Goal: Task Accomplishment & Management: Use online tool/utility

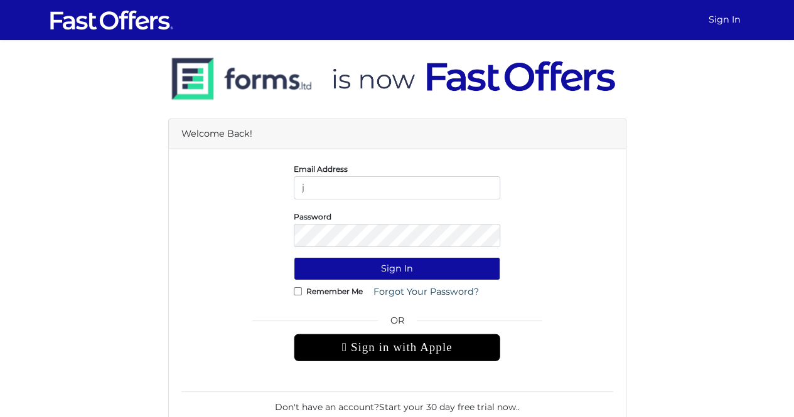
type input "[PERSON_NAME][EMAIL_ADDRESS][DOMAIN_NAME]"
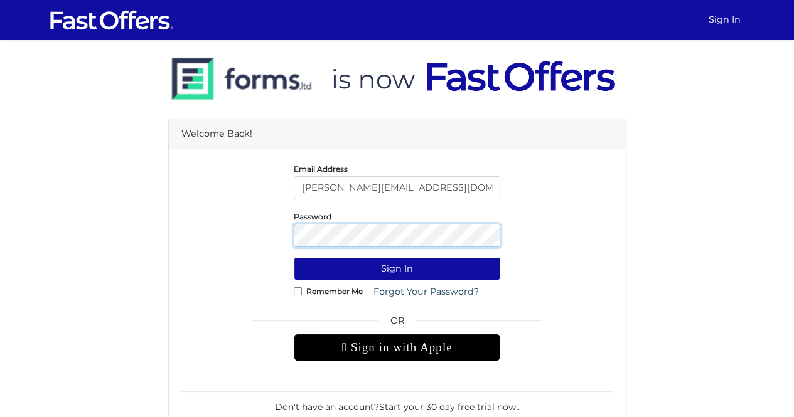
click at [294, 257] on button "Sign In" at bounding box center [397, 268] width 206 height 23
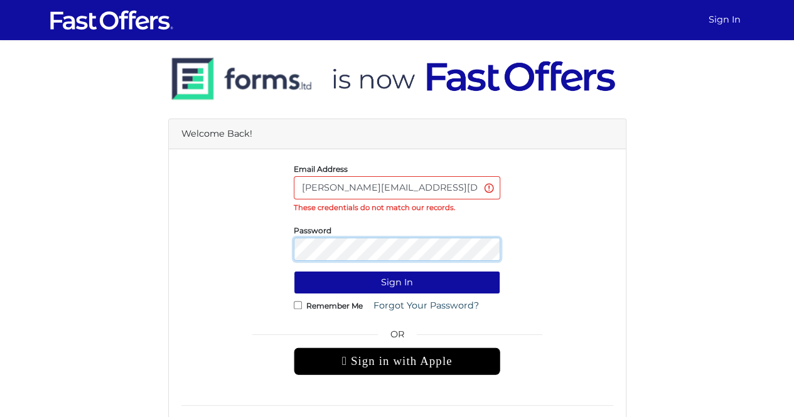
click at [294, 271] on button "Sign In" at bounding box center [397, 282] width 206 height 23
click at [326, 307] on label "Remember Me" at bounding box center [334, 305] width 56 height 3
click at [302, 307] on input "Remember Me" at bounding box center [298, 305] width 8 height 8
checkbox input "true"
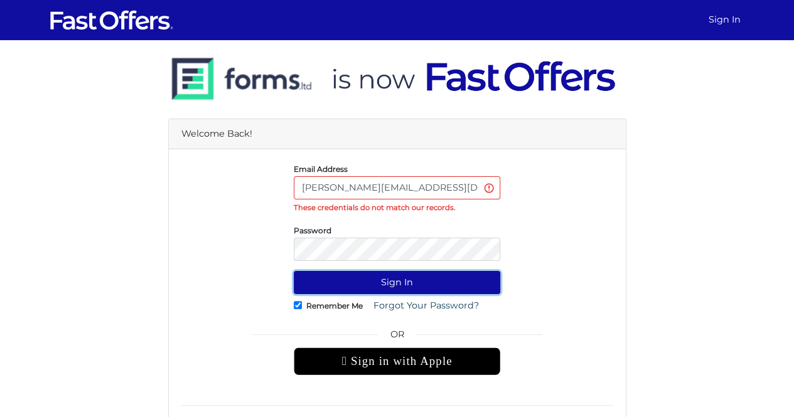
click at [358, 280] on button "Sign In" at bounding box center [397, 282] width 206 height 23
click at [417, 196] on input "[PERSON_NAME][EMAIL_ADDRESS][DOMAIN_NAME]" at bounding box center [397, 187] width 206 height 23
click at [666, 197] on div "Welcome Back! Email Address jacob@property.ca These credentials do not match ou…" at bounding box center [397, 258] width 715 height 436
click at [710, 24] on link "Sign In" at bounding box center [724, 20] width 42 height 24
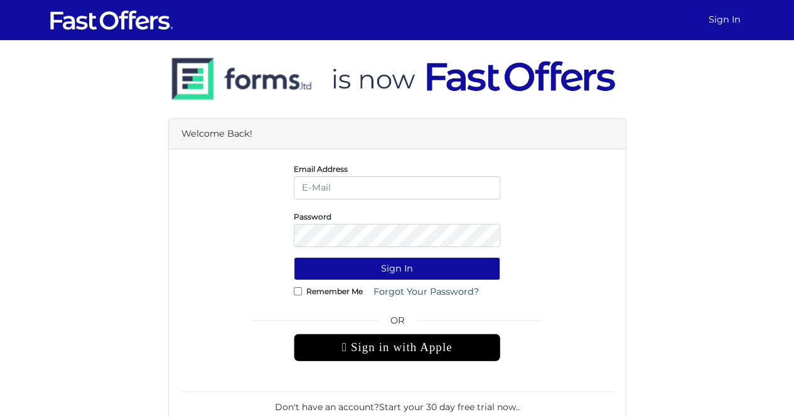
click at [373, 189] on input "email" at bounding box center [397, 187] width 206 height 23
type input "[PERSON_NAME][EMAIL_ADDRESS][DOMAIN_NAME]"
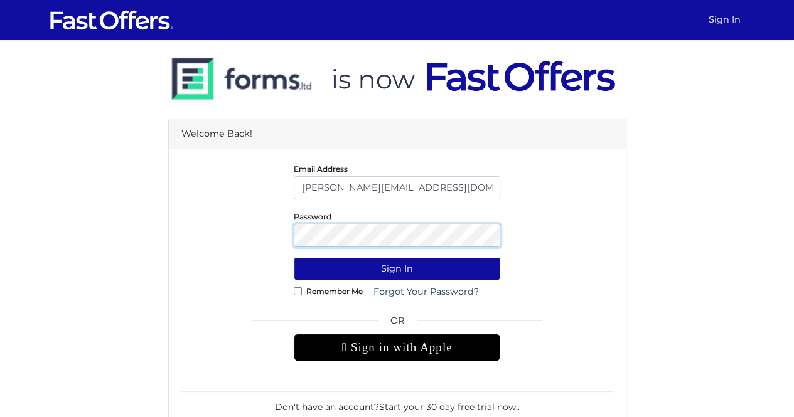
click at [294, 257] on button "Sign In" at bounding box center [397, 268] width 206 height 23
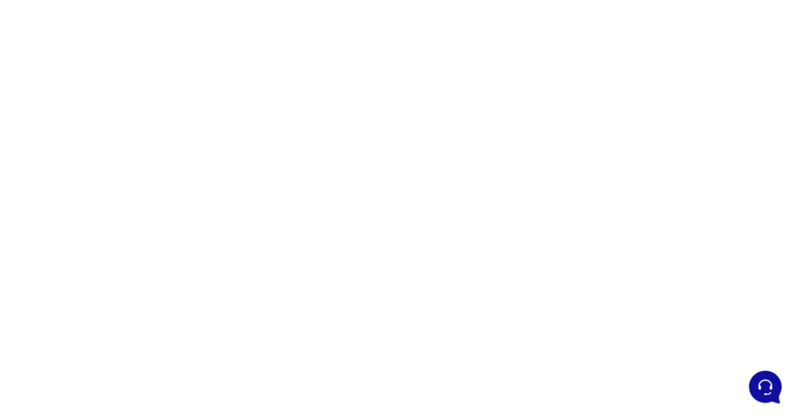
scroll to position [173, 0]
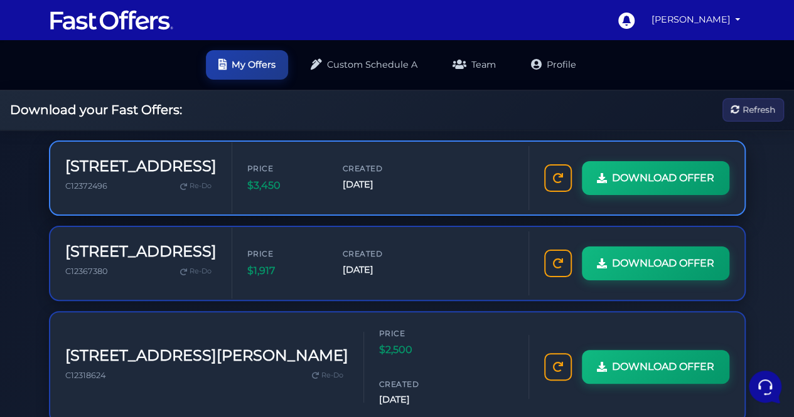
click at [289, 184] on div "Price $3,450 Created [DATE]" at bounding box center [380, 177] width 266 height 31
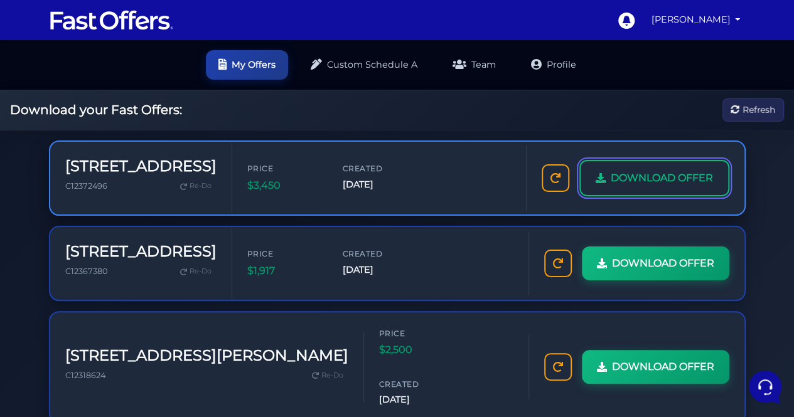
click at [626, 185] on span "DOWNLOAD OFFER" at bounding box center [661, 178] width 102 height 16
